Goal: Navigation & Orientation: Find specific page/section

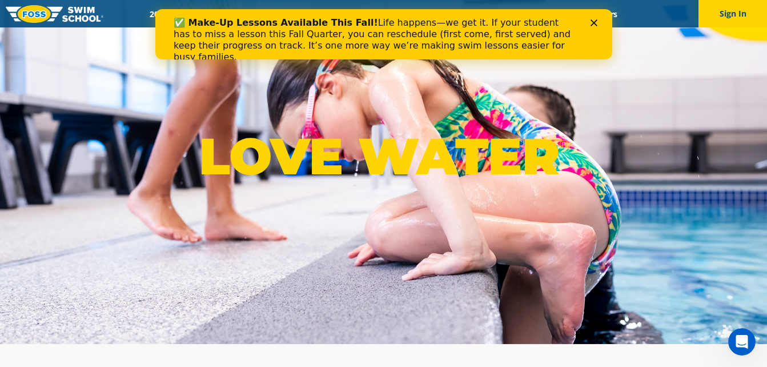
click at [593, 25] on icon "Close" at bounding box center [593, 22] width 7 height 7
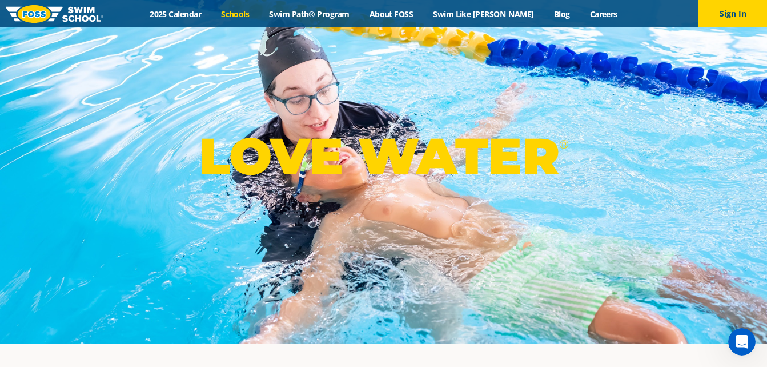
click at [257, 12] on link "Schools" at bounding box center [235, 14] width 48 height 11
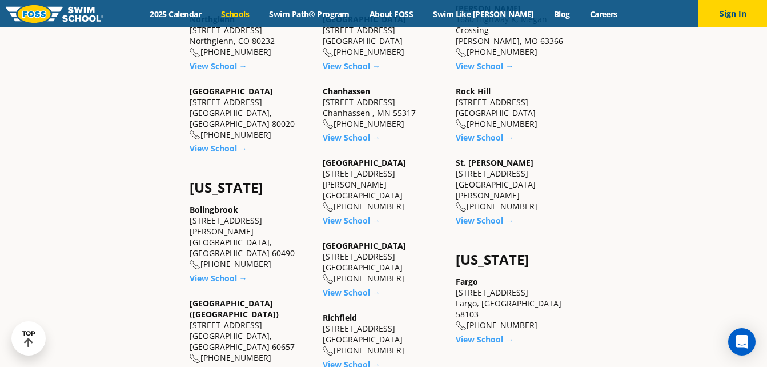
scroll to position [617, 0]
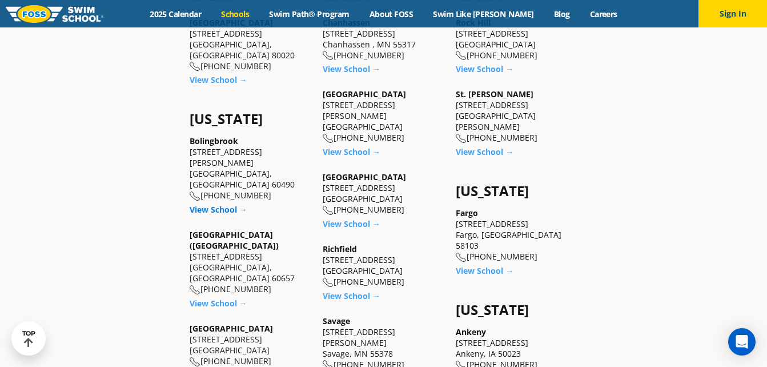
click at [226, 204] on link "View School →" at bounding box center [219, 209] width 58 height 11
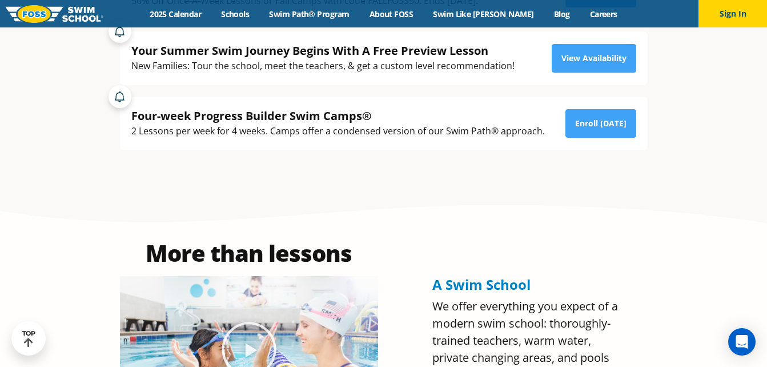
scroll to position [343, 0]
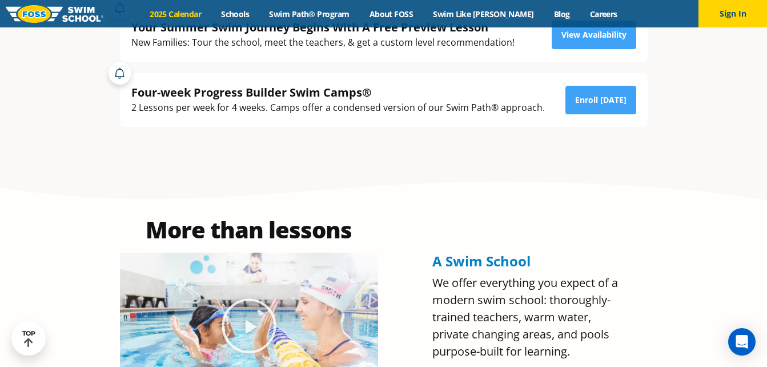
click at [177, 15] on link "2025 Calendar" at bounding box center [175, 14] width 71 height 11
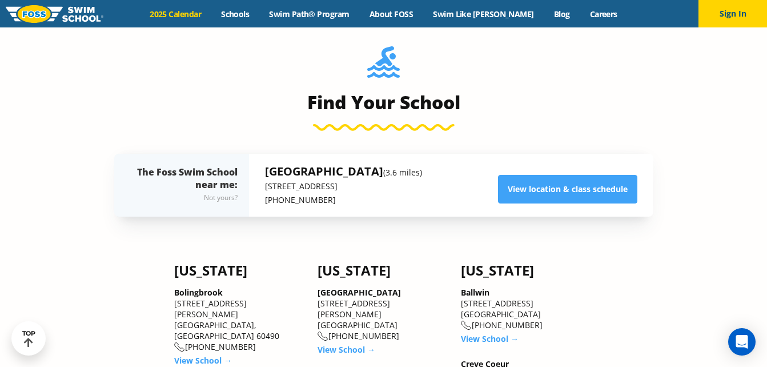
scroll to position [1165, 0]
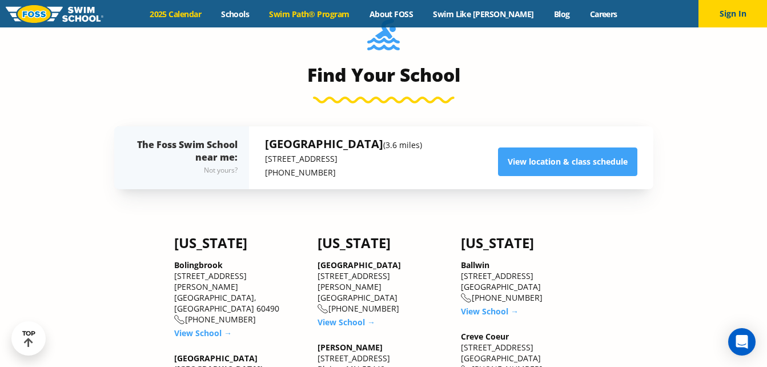
click at [307, 16] on link "Swim Path® Program" at bounding box center [309, 14] width 100 height 11
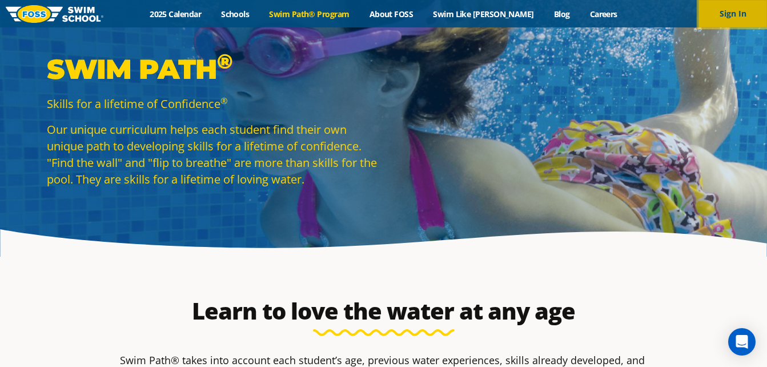
click at [733, 18] on button "Sign In" at bounding box center [733, 13] width 69 height 27
